Goal: Information Seeking & Learning: Find contact information

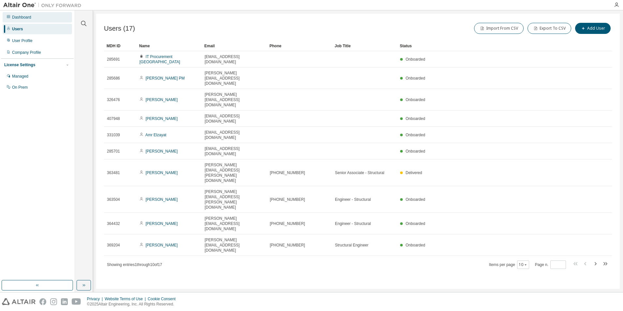
click at [33, 19] on div "Dashboard" at bounding box center [37, 17] width 69 height 10
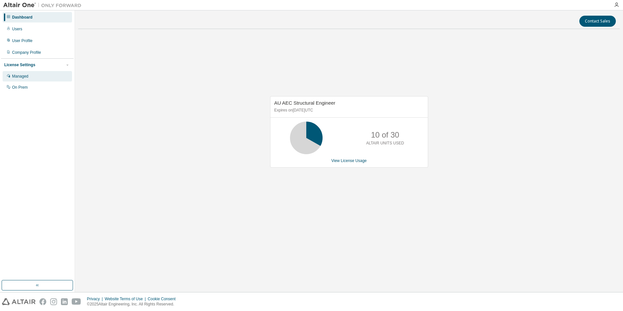
click at [52, 81] on div "Managed" at bounding box center [37, 76] width 69 height 10
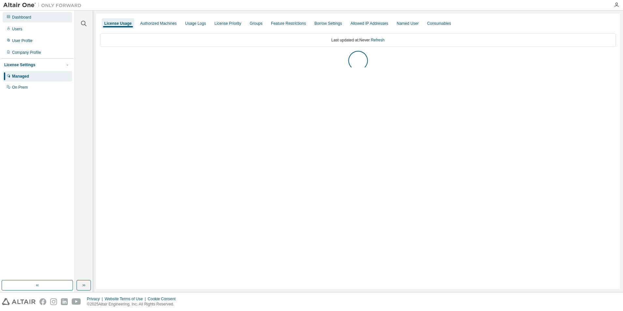
click at [26, 18] on div "Dashboard" at bounding box center [21, 17] width 19 height 5
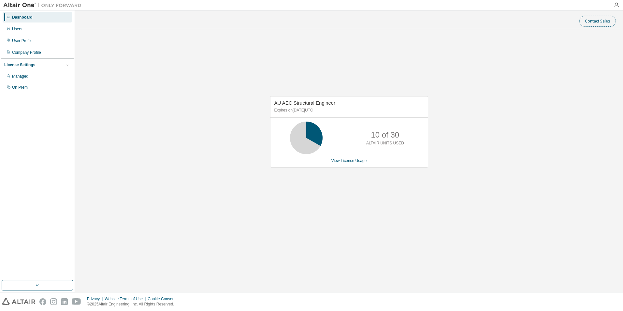
click at [590, 23] on button "Contact Sales" at bounding box center [597, 21] width 36 height 11
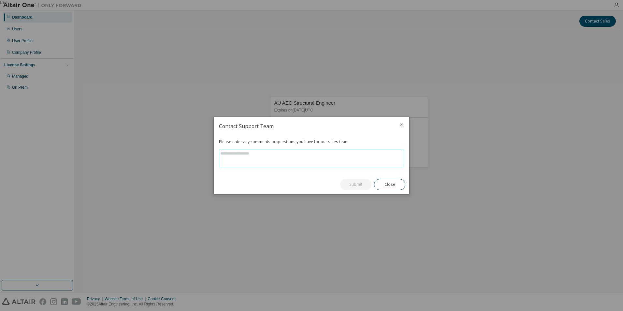
click at [336, 151] on textarea at bounding box center [311, 158] width 184 height 17
type textarea "*"
click at [403, 125] on icon "close" at bounding box center [401, 124] width 5 height 5
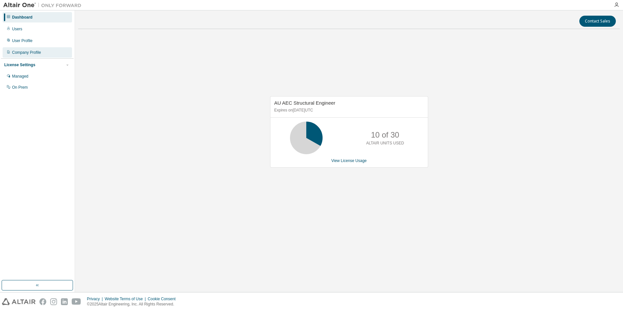
click at [38, 53] on div "Company Profile" at bounding box center [26, 52] width 29 height 5
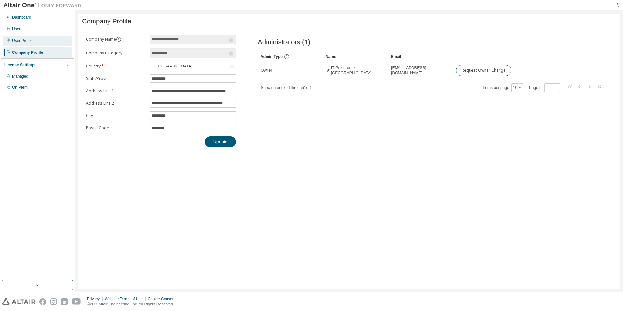
click at [43, 43] on div "User Profile" at bounding box center [37, 41] width 69 height 10
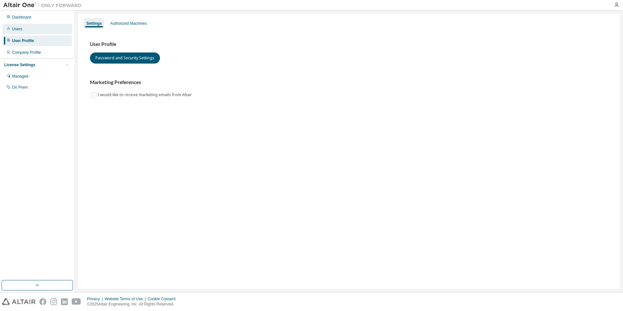
click at [36, 28] on div "Users" at bounding box center [37, 29] width 69 height 10
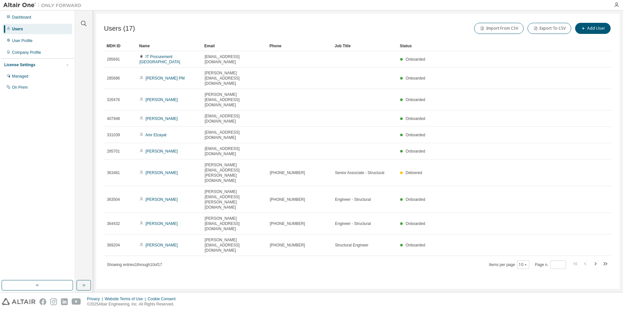
click at [233, 217] on div "Users (17) Import From CSV Export To CSV Add User Clear Load Save Save As Field…" at bounding box center [358, 151] width 524 height 275
click at [320, 281] on div "Users (17) Import From CSV Export To CSV Add User Clear Load Save Save As Field…" at bounding box center [358, 151] width 524 height 275
click at [175, 230] on div "Users (17) Import From CSV Export To CSV Add User Clear Load Save Save As Field…" at bounding box center [358, 151] width 524 height 275
